Goal: Find contact information: Find contact information

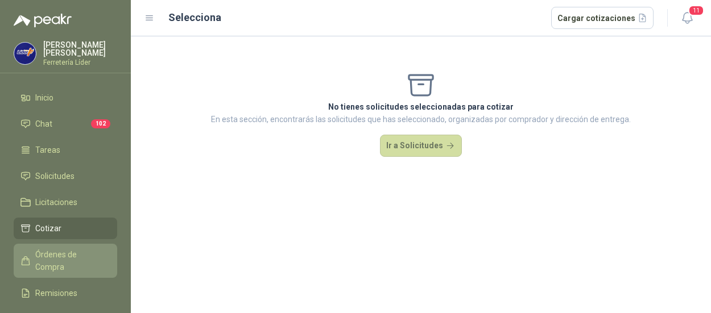
click at [93, 249] on span "Órdenes de Compra" at bounding box center [70, 261] width 71 height 25
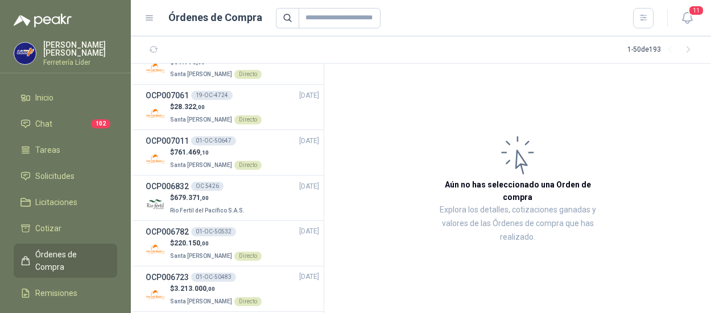
scroll to position [171, 0]
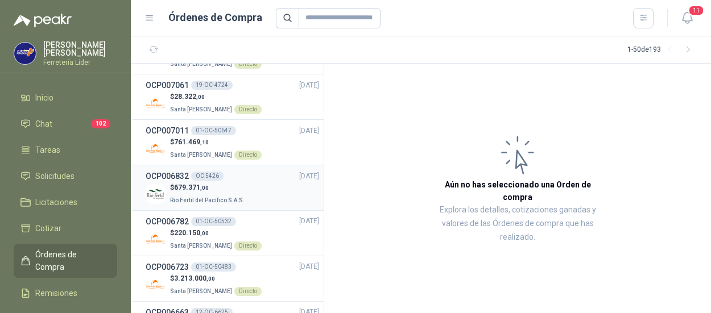
click at [221, 201] on span "Rio Fertil del Pacífico S.A.S." at bounding box center [207, 200] width 75 height 6
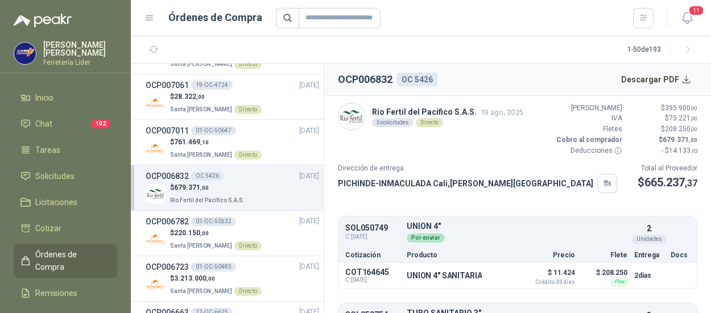
click at [443, 114] on p "Rio Fertil [PERSON_NAME] S.A.S. [DATE]" at bounding box center [447, 112] width 151 height 13
click at [665, 75] on button "Descargar PDF" at bounding box center [656, 79] width 83 height 23
click at [674, 217] on div "SOL050749 C: [DATE] UNION 4" Detalles Por enviar 2 Unidades Cotización Producto…" at bounding box center [517, 240] width 358 height 46
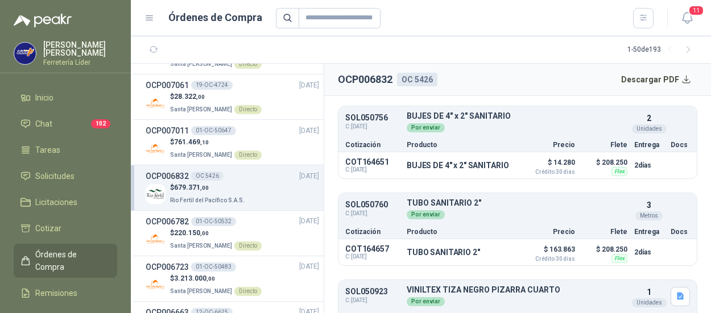
scroll to position [328, 0]
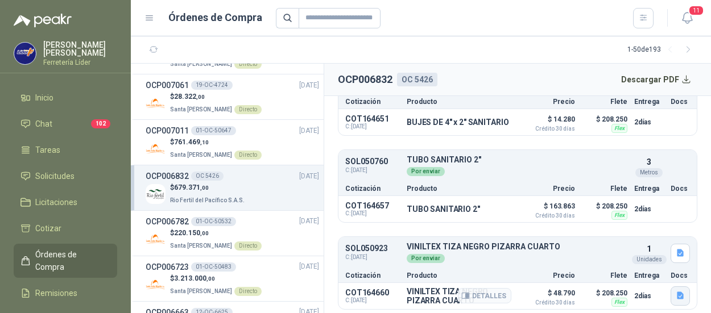
click at [677, 294] on icon "button" at bounding box center [680, 295] width 7 height 7
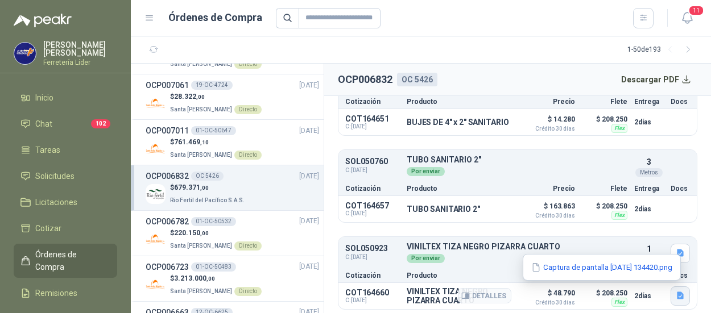
click at [677, 293] on icon "button" at bounding box center [680, 295] width 7 height 7
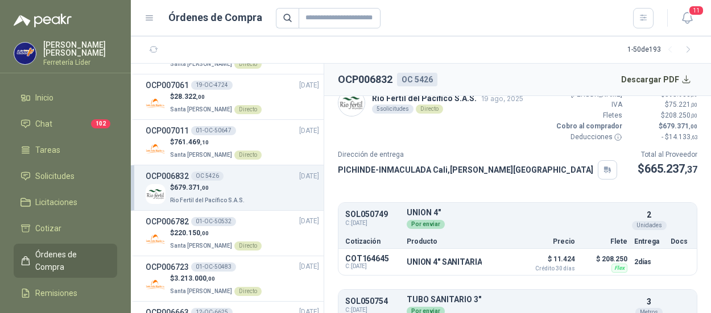
scroll to position [0, 0]
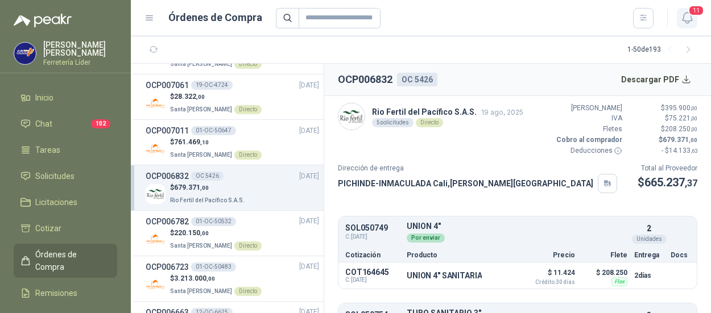
click at [691, 13] on span "11" at bounding box center [696, 10] width 16 height 11
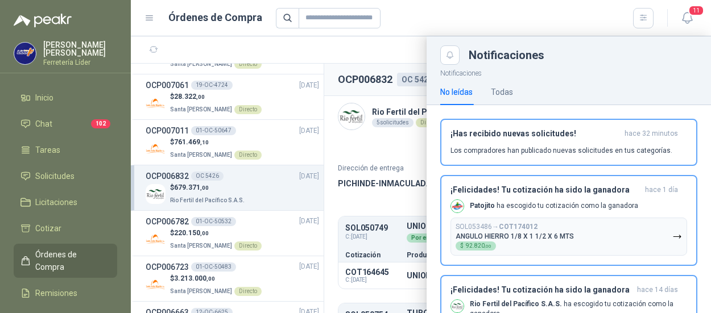
click at [404, 26] on div at bounding box center [465, 18] width 378 height 20
click at [499, 20] on div at bounding box center [465, 18] width 378 height 20
drag, startPoint x: 435, startPoint y: 97, endPoint x: 373, endPoint y: 80, distance: 64.3
click at [432, 97] on div "No leídas Todas" at bounding box center [569, 92] width 284 height 26
click at [352, 59] on div at bounding box center [421, 174] width 580 height 277
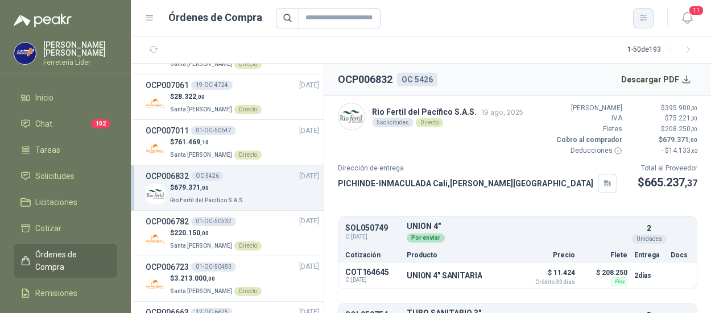
click at [642, 18] on icon "button" at bounding box center [644, 18] width 10 height 10
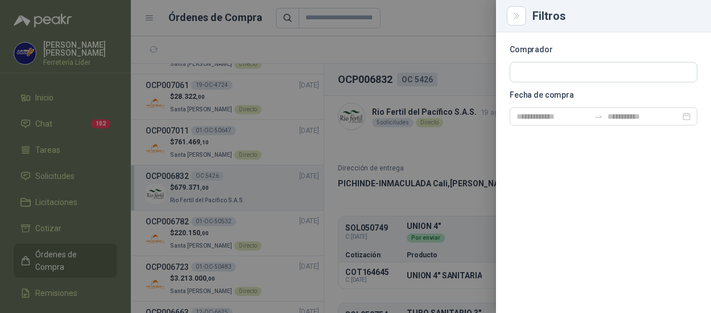
click at [435, 10] on div at bounding box center [355, 156] width 711 height 313
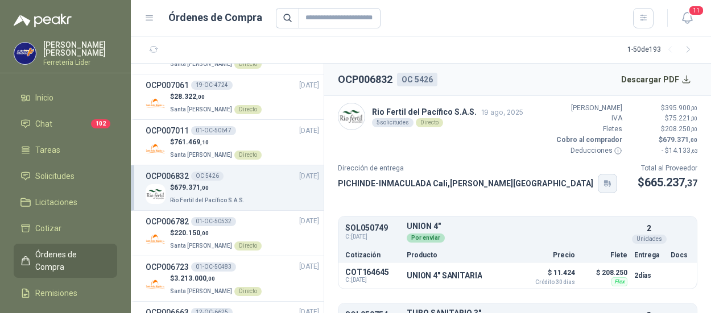
click at [598, 189] on button "button" at bounding box center [607, 183] width 19 height 19
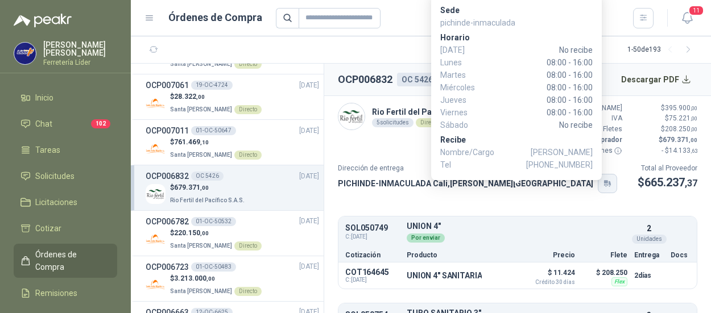
click at [598, 186] on button "button" at bounding box center [607, 183] width 19 height 19
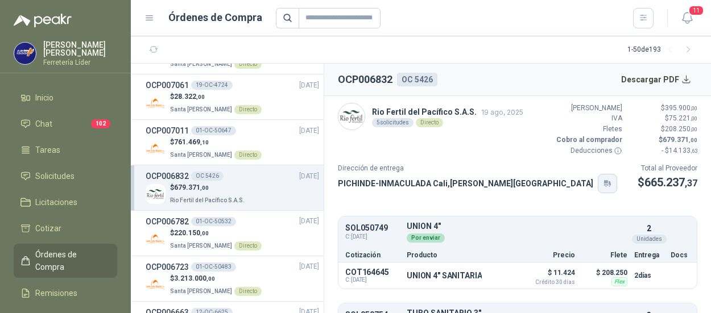
click at [598, 189] on button "button" at bounding box center [607, 183] width 19 height 19
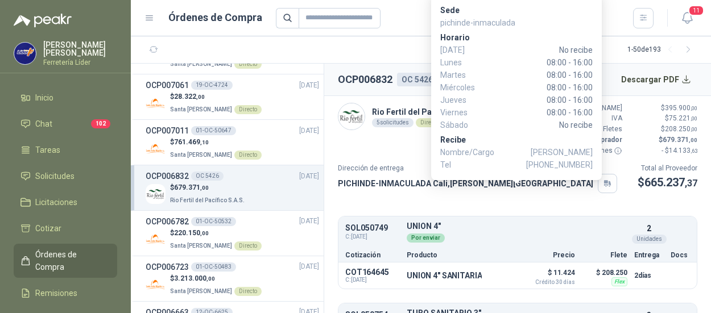
drag, startPoint x: 543, startPoint y: 165, endPoint x: 593, endPoint y: 167, distance: 50.1
click at [593, 167] on div "Sede pichinde-[PERSON_NAME][DATE] No recibe [DATE] 08:00 - 16:00 [DATE] 08:00 -…" at bounding box center [516, 87] width 171 height 188
click at [561, 164] on span "[PHONE_NUMBER]" at bounding box center [559, 165] width 67 height 13
drag, startPoint x: 551, startPoint y: 163, endPoint x: 594, endPoint y: 166, distance: 43.4
click at [594, 166] on div "Sede pichinde-[PERSON_NAME][DATE] No recibe [DATE] 08:00 - 16:00 [DATE] 08:00 -…" at bounding box center [516, 87] width 171 height 188
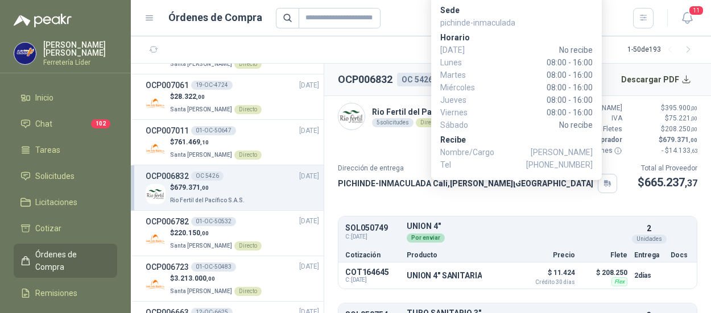
click at [590, 164] on span "[PHONE_NUMBER]" at bounding box center [559, 165] width 67 height 13
copy span "3155049303"
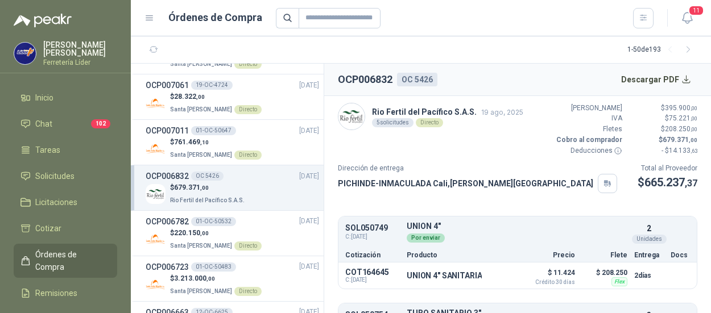
click at [0, 0] on div "Sede pichinde-[PERSON_NAME][DATE] No recibe [DATE] 08:00 - 16:00 [DATE] 08:00 -…" at bounding box center [0, 0] width 0 height 0
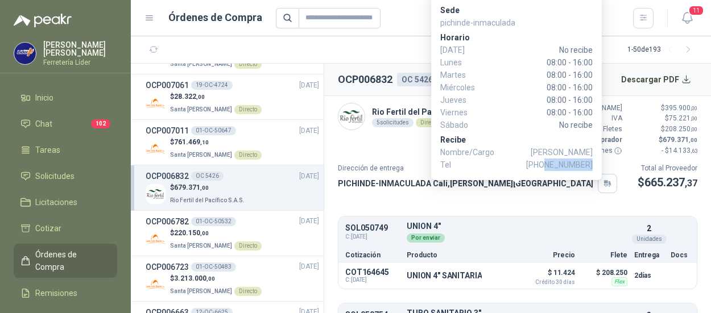
drag, startPoint x: 548, startPoint y: 164, endPoint x: 590, endPoint y: 164, distance: 42.1
click at [590, 164] on span "[PHONE_NUMBER]" at bounding box center [559, 165] width 67 height 13
copy span "3155049303"
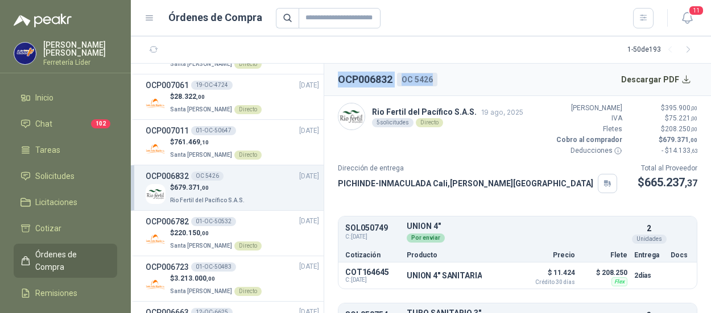
drag, startPoint x: 336, startPoint y: 77, endPoint x: 436, endPoint y: 88, distance: 100.6
click at [436, 88] on header "OCP006832 OC 5426 Descargar PDF" at bounding box center [517, 80] width 387 height 32
copy div "OCP006832 OC 5426"
